Goal: Information Seeking & Learning: Compare options

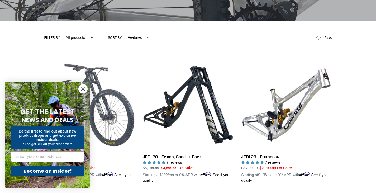
scroll to position [105, 0]
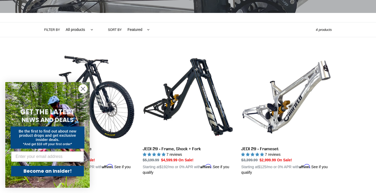
click at [82, 86] on circle "Close dialog" at bounding box center [83, 88] width 9 height 9
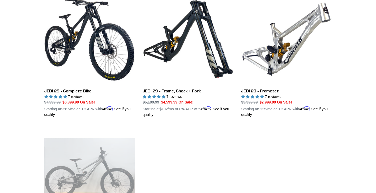
scroll to position [158, 0]
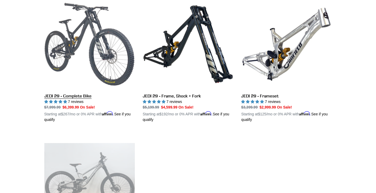
click at [76, 98] on link "JEDI 29 - Complete Bike" at bounding box center [89, 60] width 90 height 123
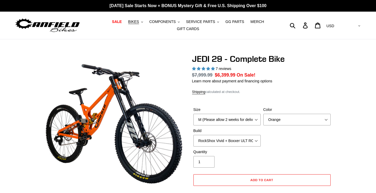
select select "highest-rating"
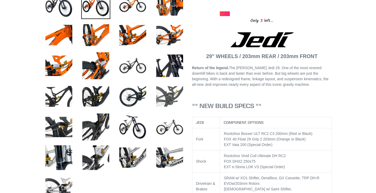
scroll to position [211, 0]
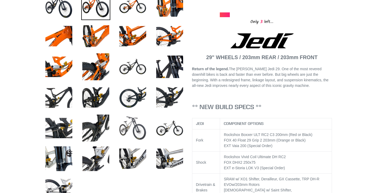
click at [136, 130] on img at bounding box center [132, 127] width 29 height 29
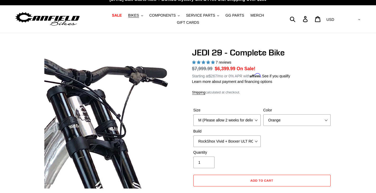
scroll to position [0, 0]
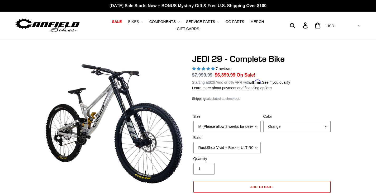
click at [128, 23] on span "BIKES" at bounding box center [133, 22] width 11 height 4
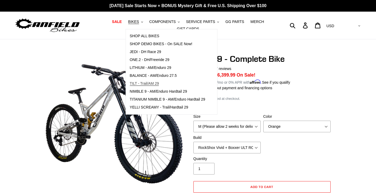
click at [132, 86] on span "TILT - Trail/AM 29" at bounding box center [144, 83] width 29 height 4
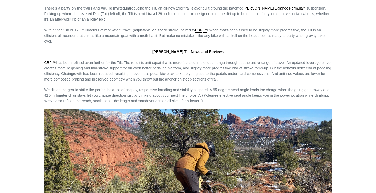
scroll to position [686, 0]
